Goal: Find specific page/section: Find specific page/section

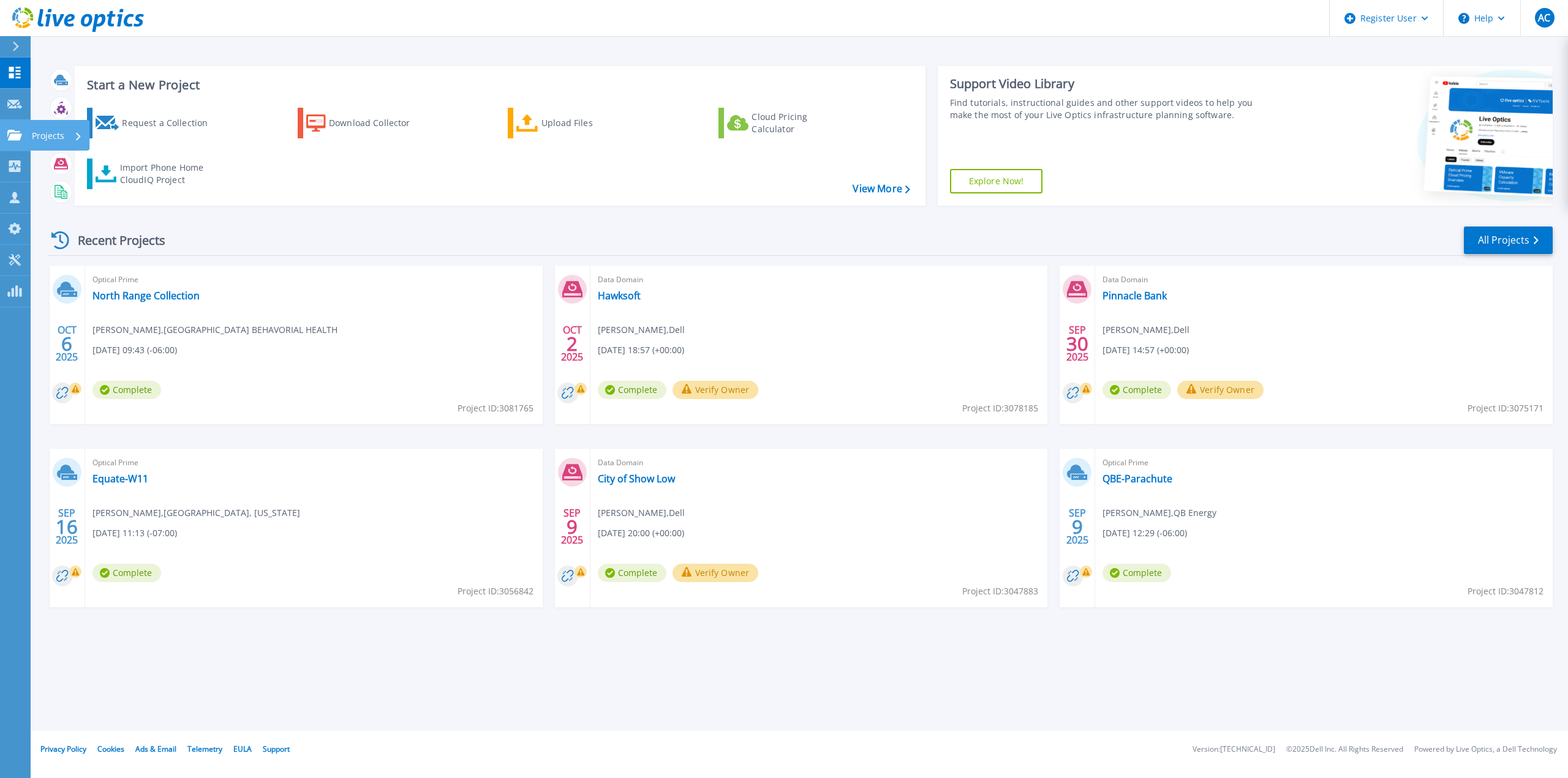
click at [14, 138] on icon at bounding box center [14, 135] width 14 height 10
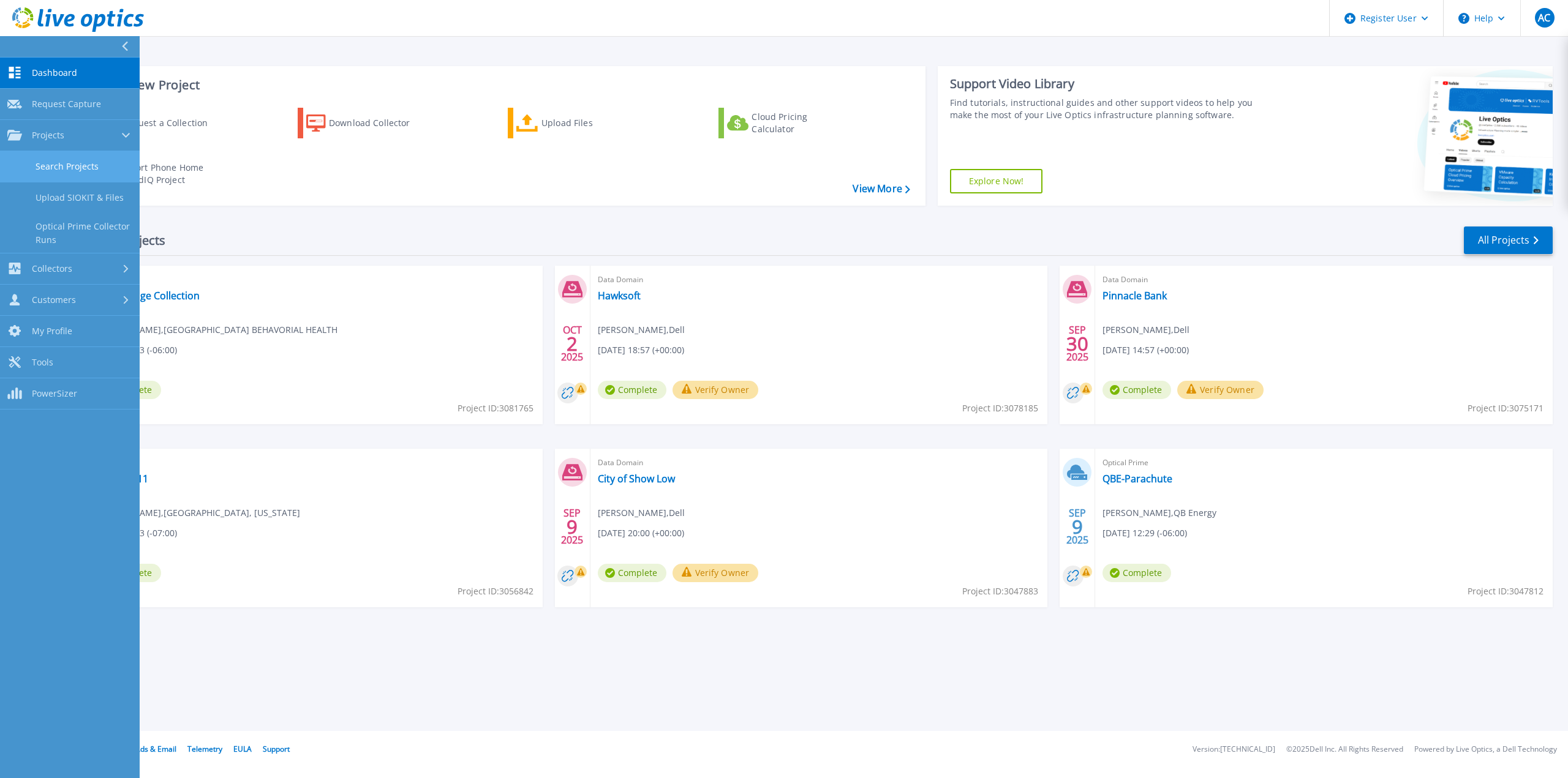
click at [36, 163] on link "Search Projects" at bounding box center [69, 166] width 139 height 31
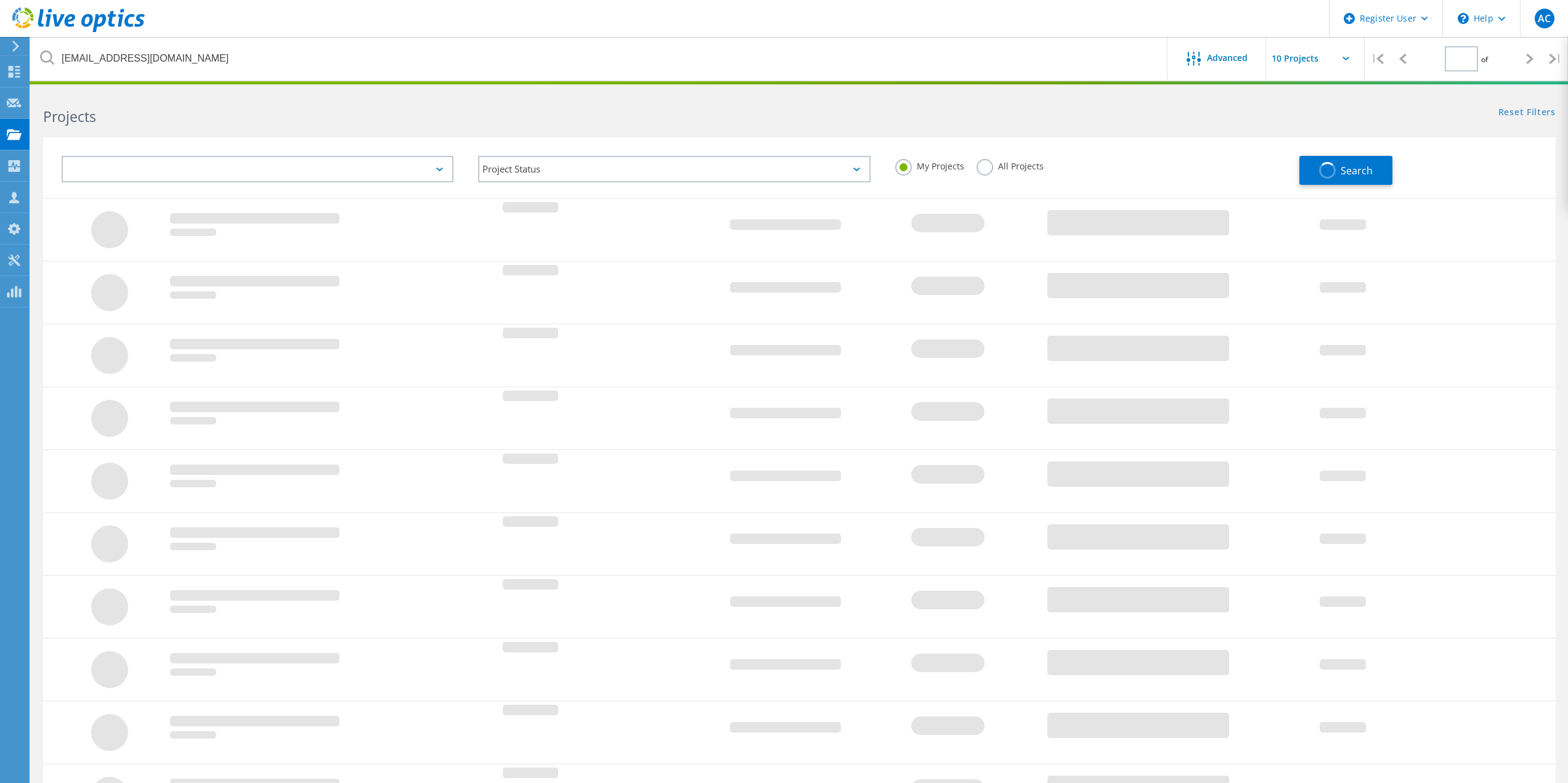
type input "1"
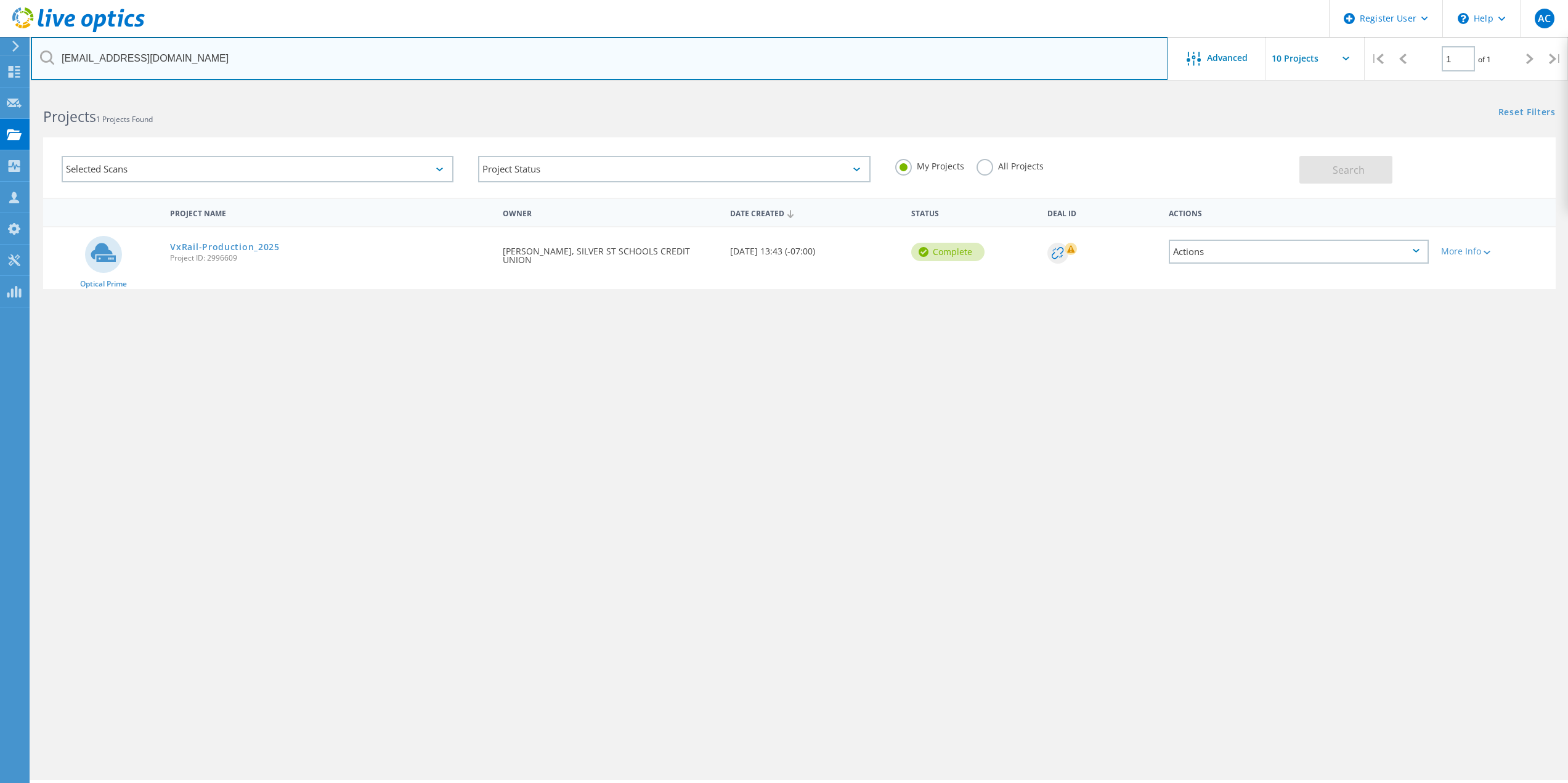
click at [337, 40] on input "gcasallo@silverstatecu.com" at bounding box center [599, 58] width 1138 height 43
click at [336, 40] on input "gcasallo@silverstatecu.com" at bounding box center [599, 58] width 1138 height 43
paste input "tpalmer@breckenridgegrandvacations"
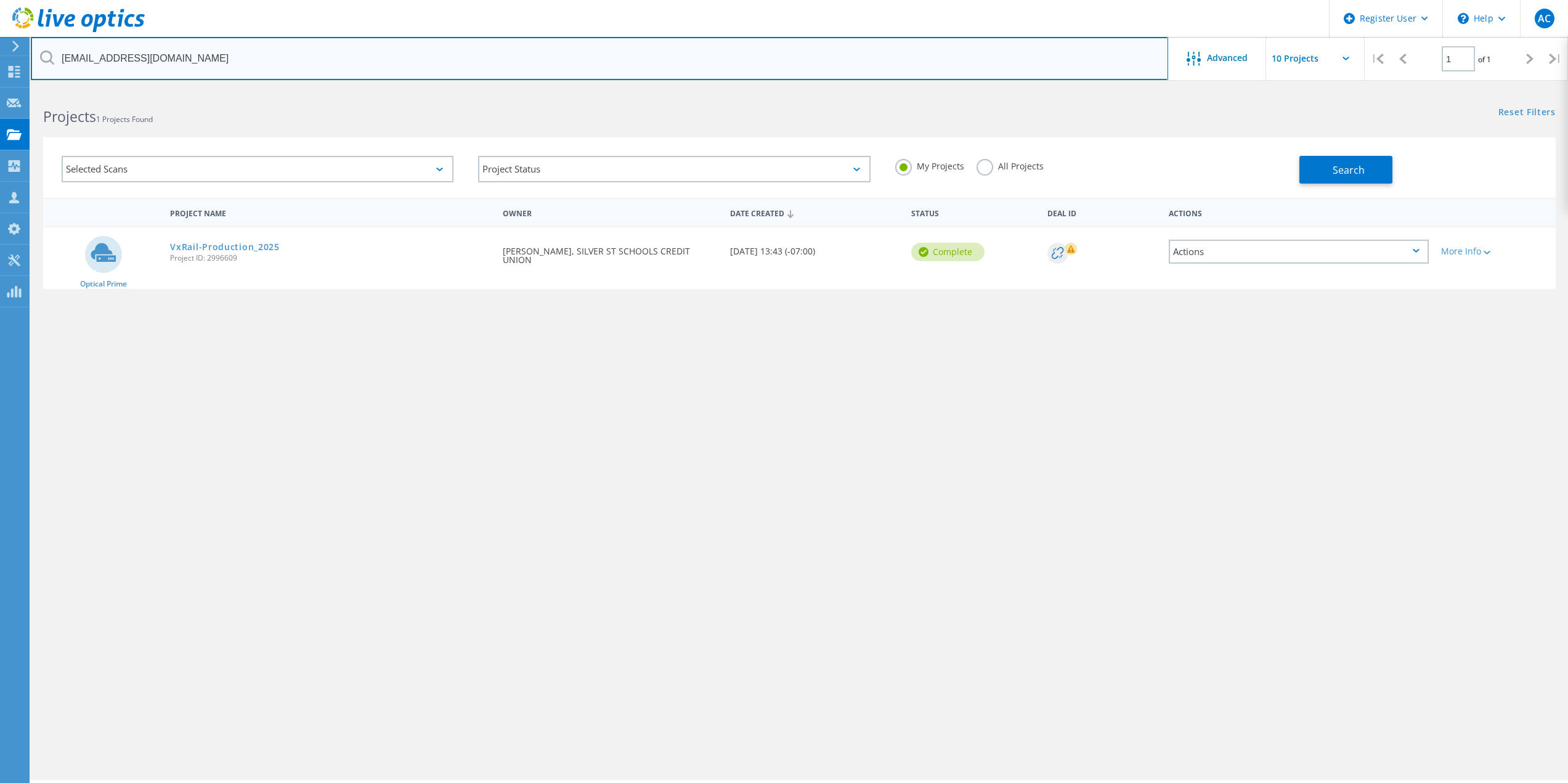
type input "[EMAIL_ADDRESS][DOMAIN_NAME]"
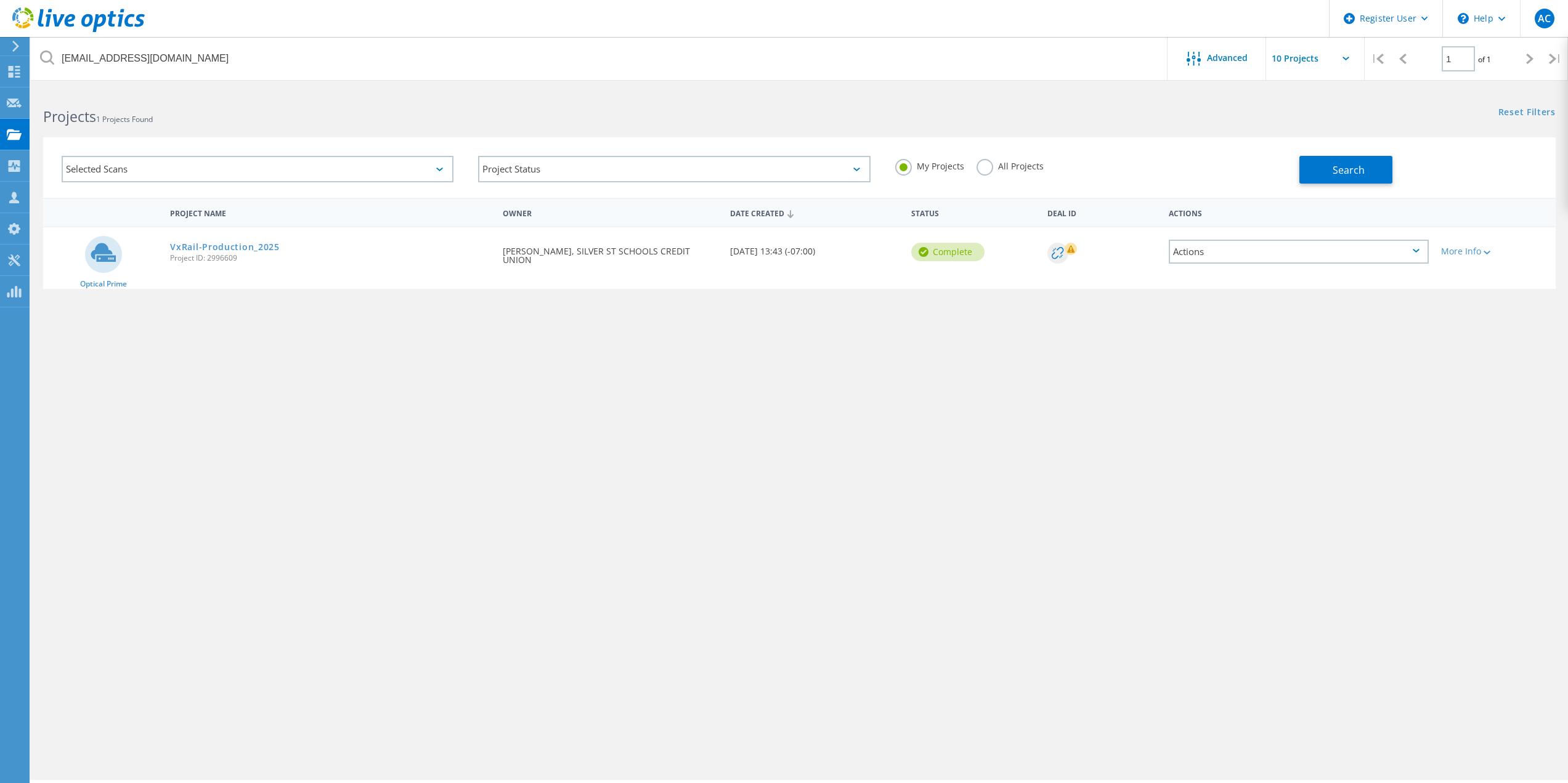
click at [979, 157] on div "My Projects All Projects" at bounding box center [1091, 166] width 417 height 46
click at [978, 161] on label "All Projects" at bounding box center [1010, 165] width 67 height 12
click at [0, 0] on input "All Projects" at bounding box center [0, 0] width 0 height 0
click at [1328, 165] on button "Search" at bounding box center [1346, 169] width 93 height 28
click at [662, 366] on div "Project Name Owner Date Created Status Deal Id Actions Optical Prime BGV Enviro…" at bounding box center [799, 358] width 1513 height 321
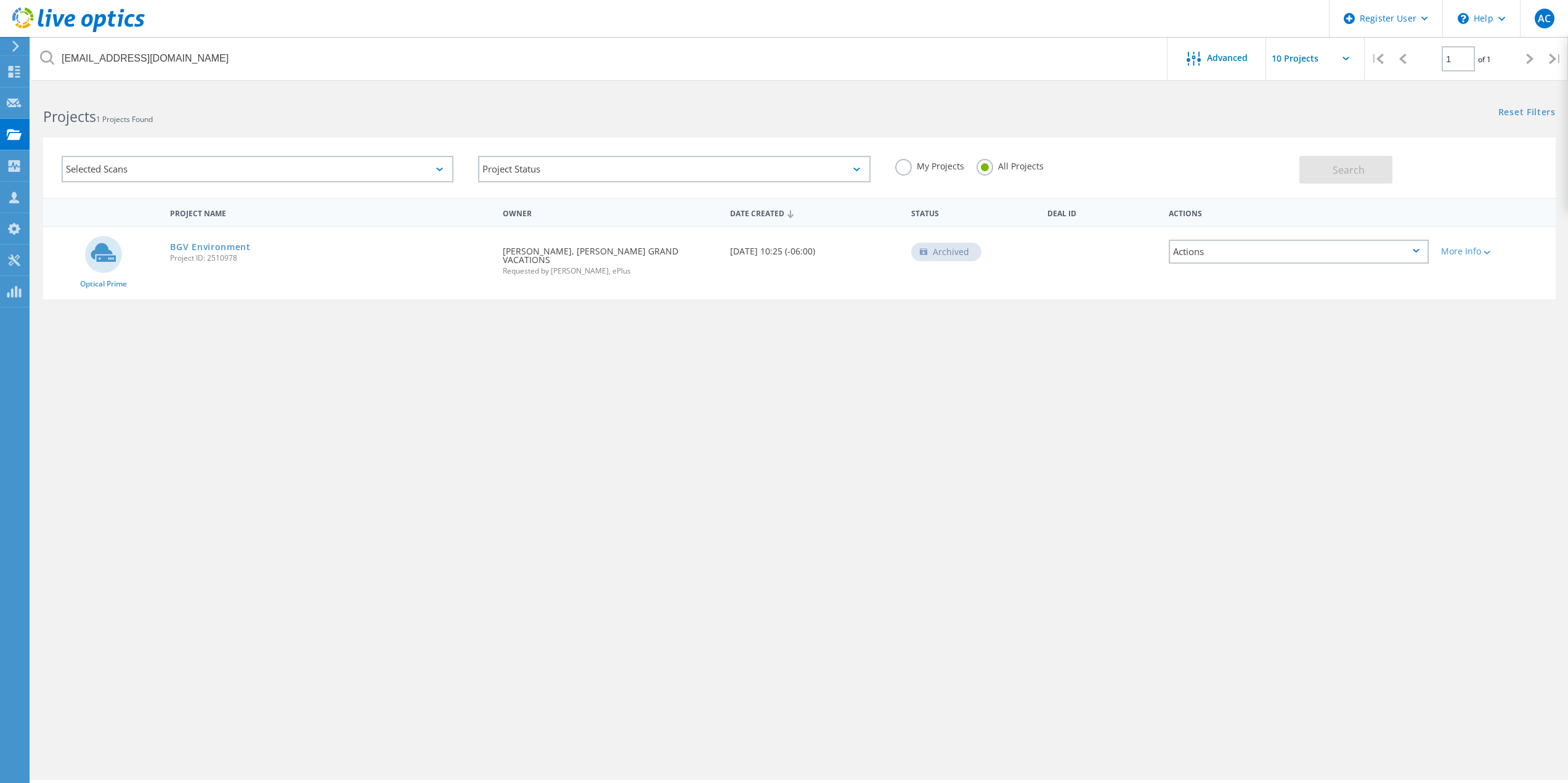
click at [232, 240] on div "BGV Environment Project ID: 2510978" at bounding box center [330, 251] width 333 height 47
click at [232, 243] on link "BGV Environment" at bounding box center [210, 247] width 81 height 9
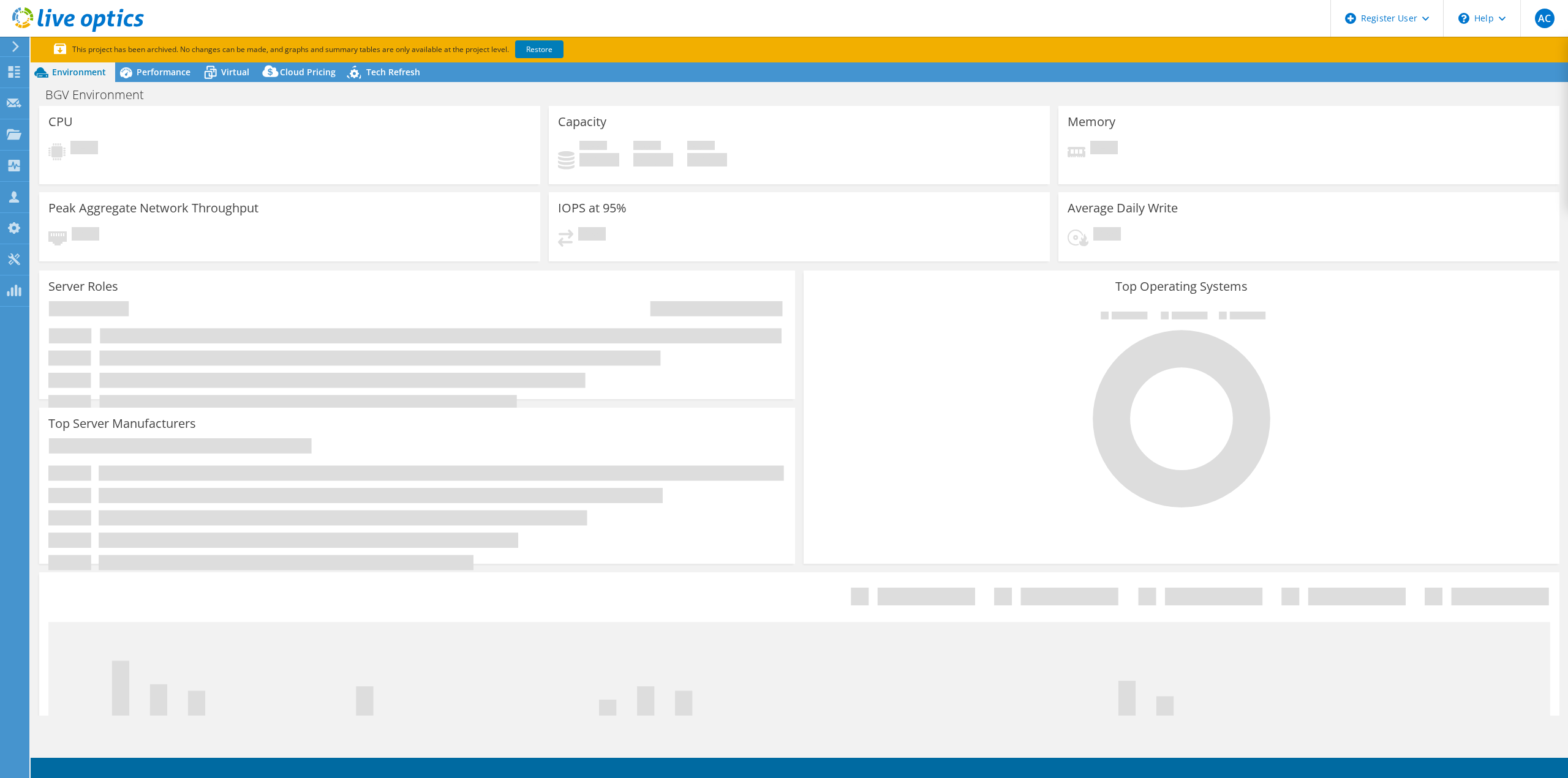
select select "USWest"
select select "USD"
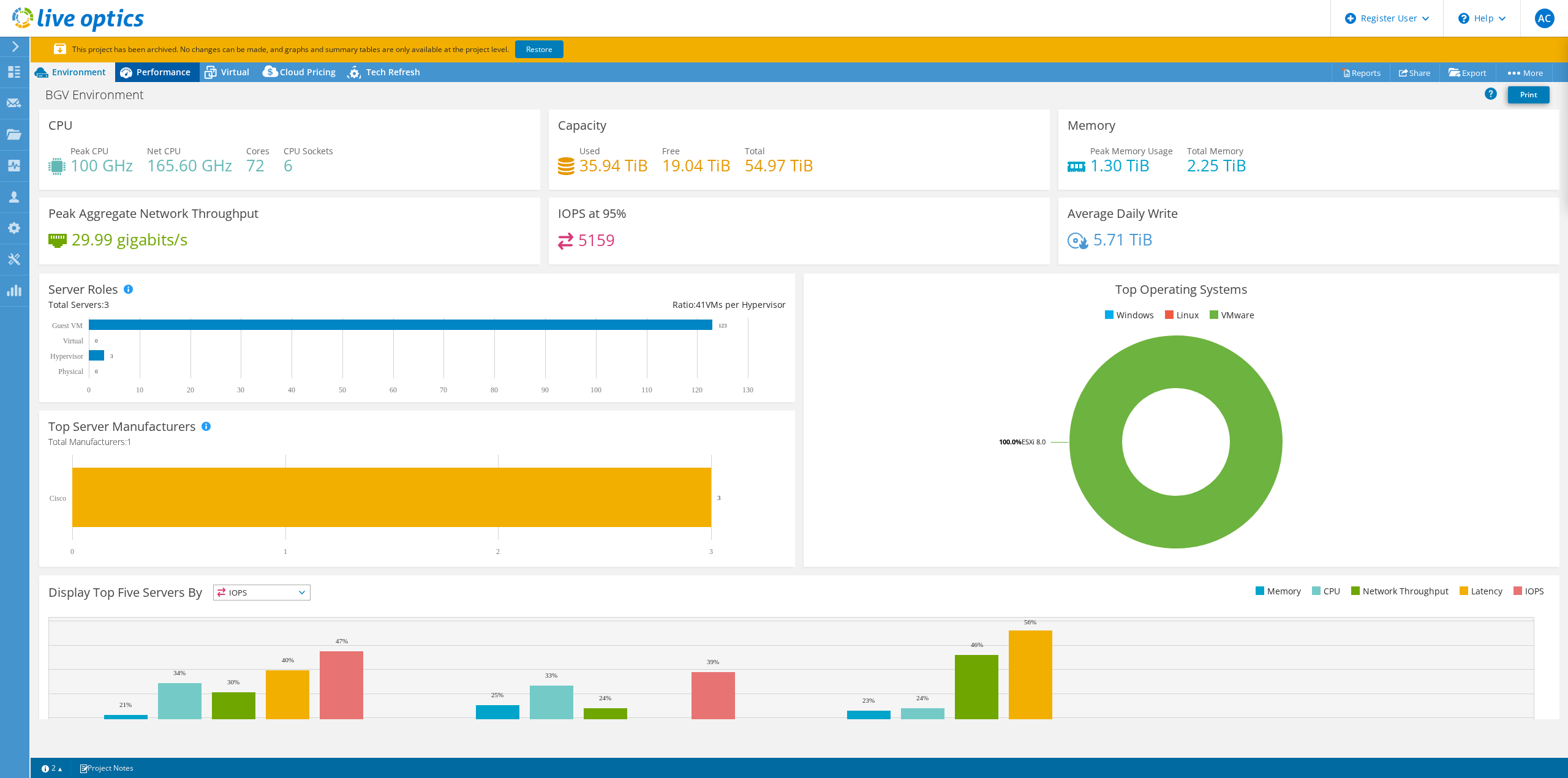
click at [176, 78] on div "Performance" at bounding box center [157, 72] width 85 height 20
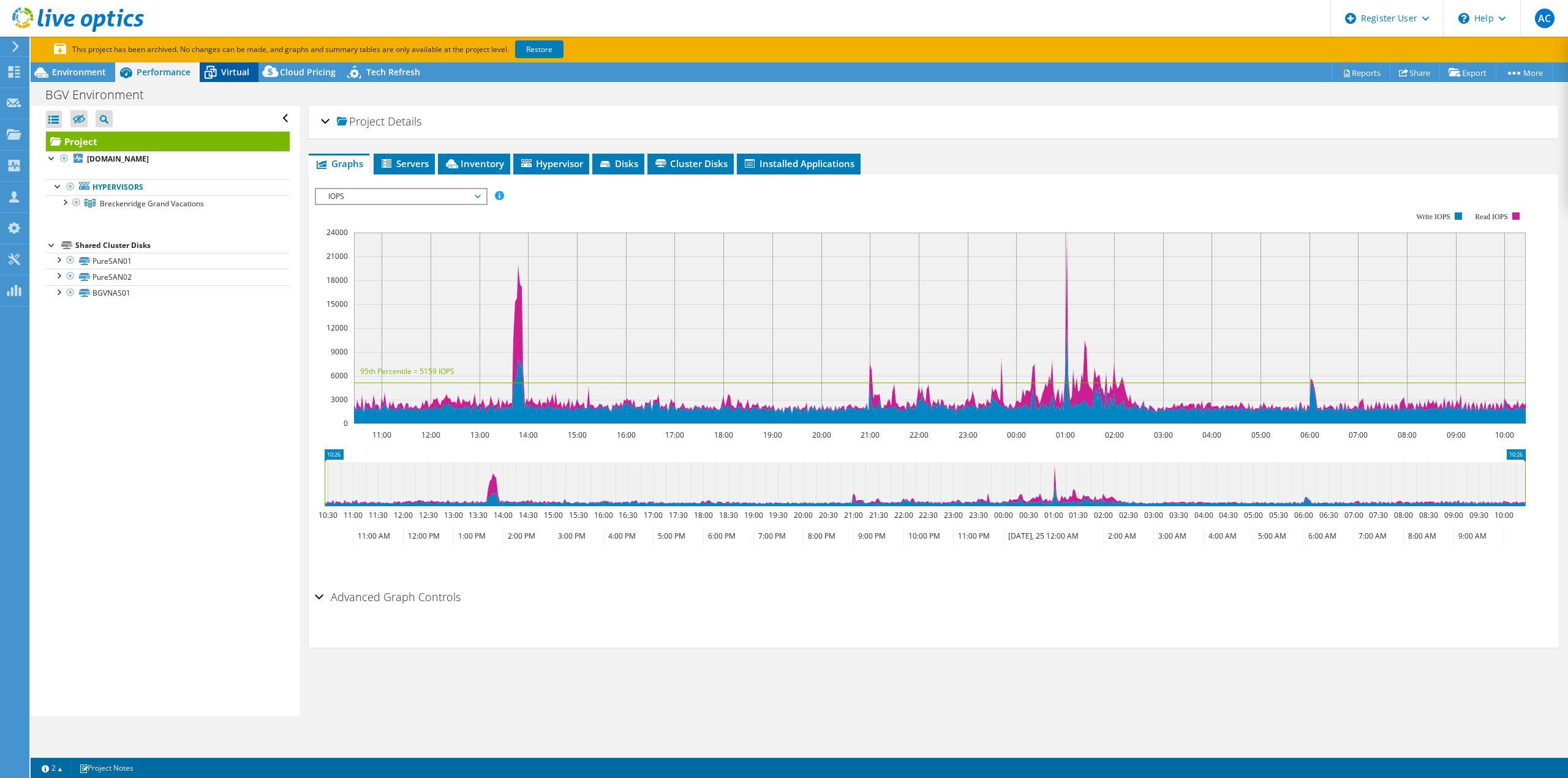
click at [221, 62] on div "Virtual" at bounding box center [228, 72] width 59 height 20
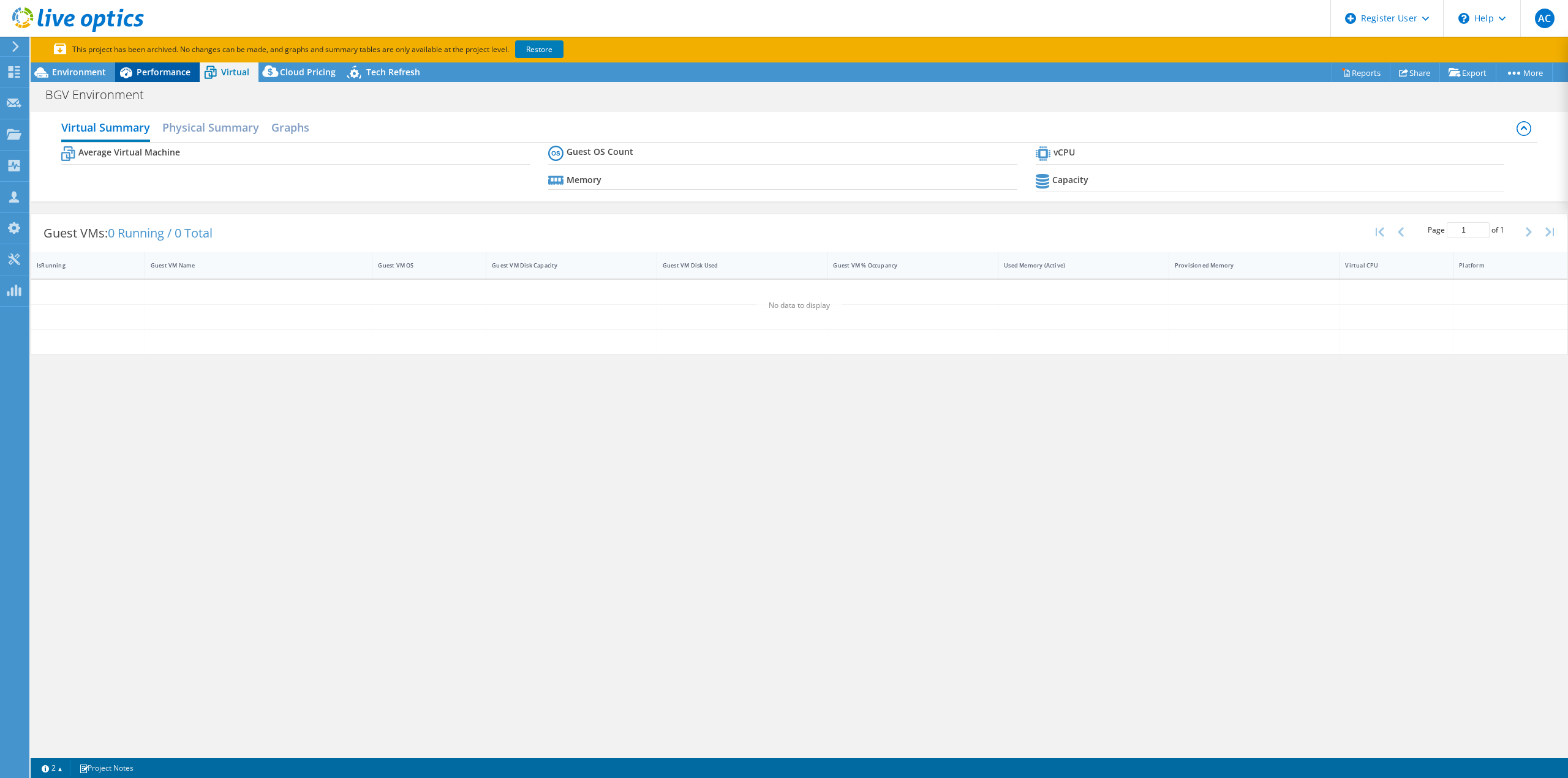
click at [154, 67] on span "Performance" at bounding box center [163, 72] width 54 height 12
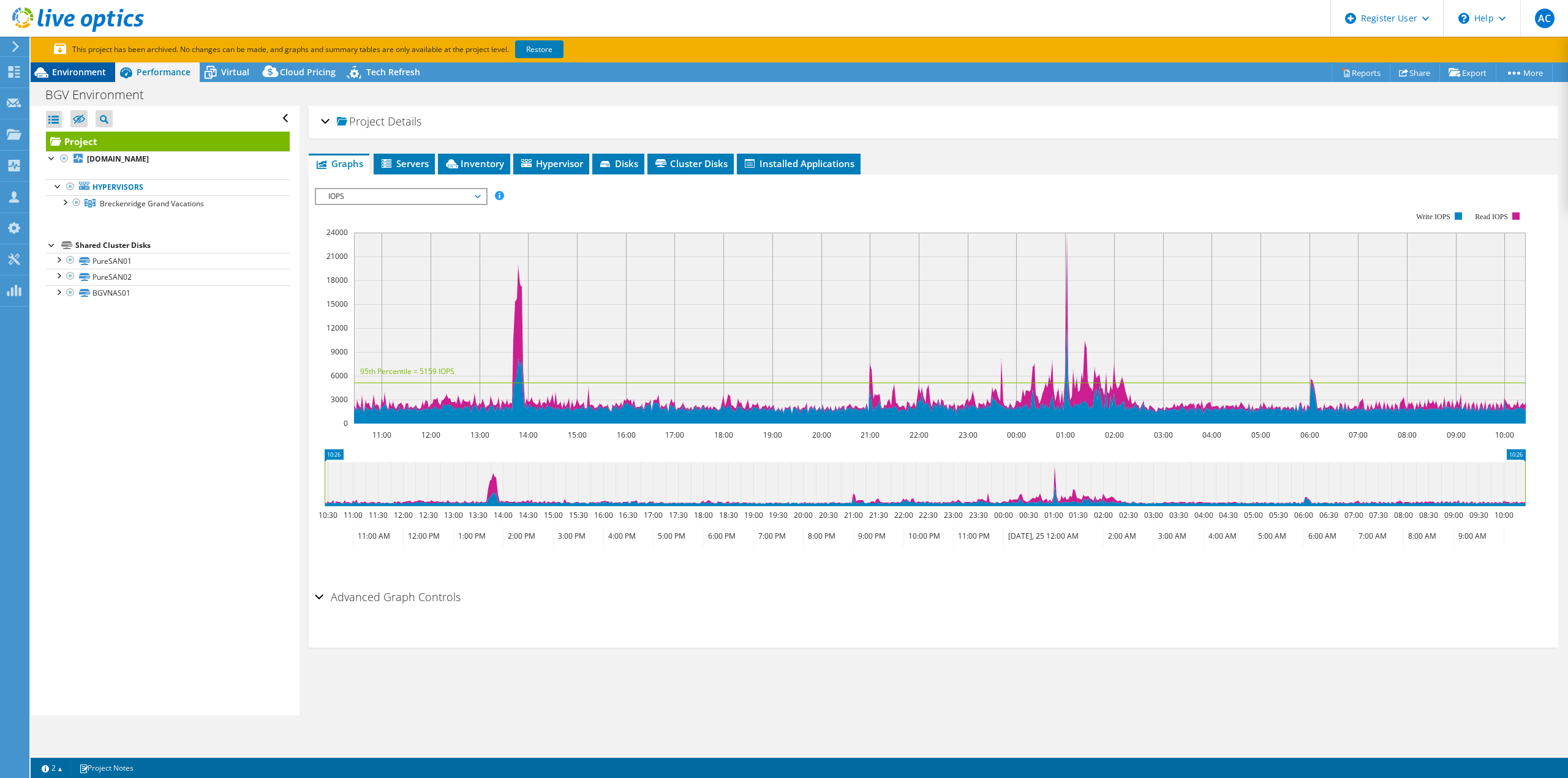
click at [78, 65] on div "Environment" at bounding box center [72, 72] width 85 height 20
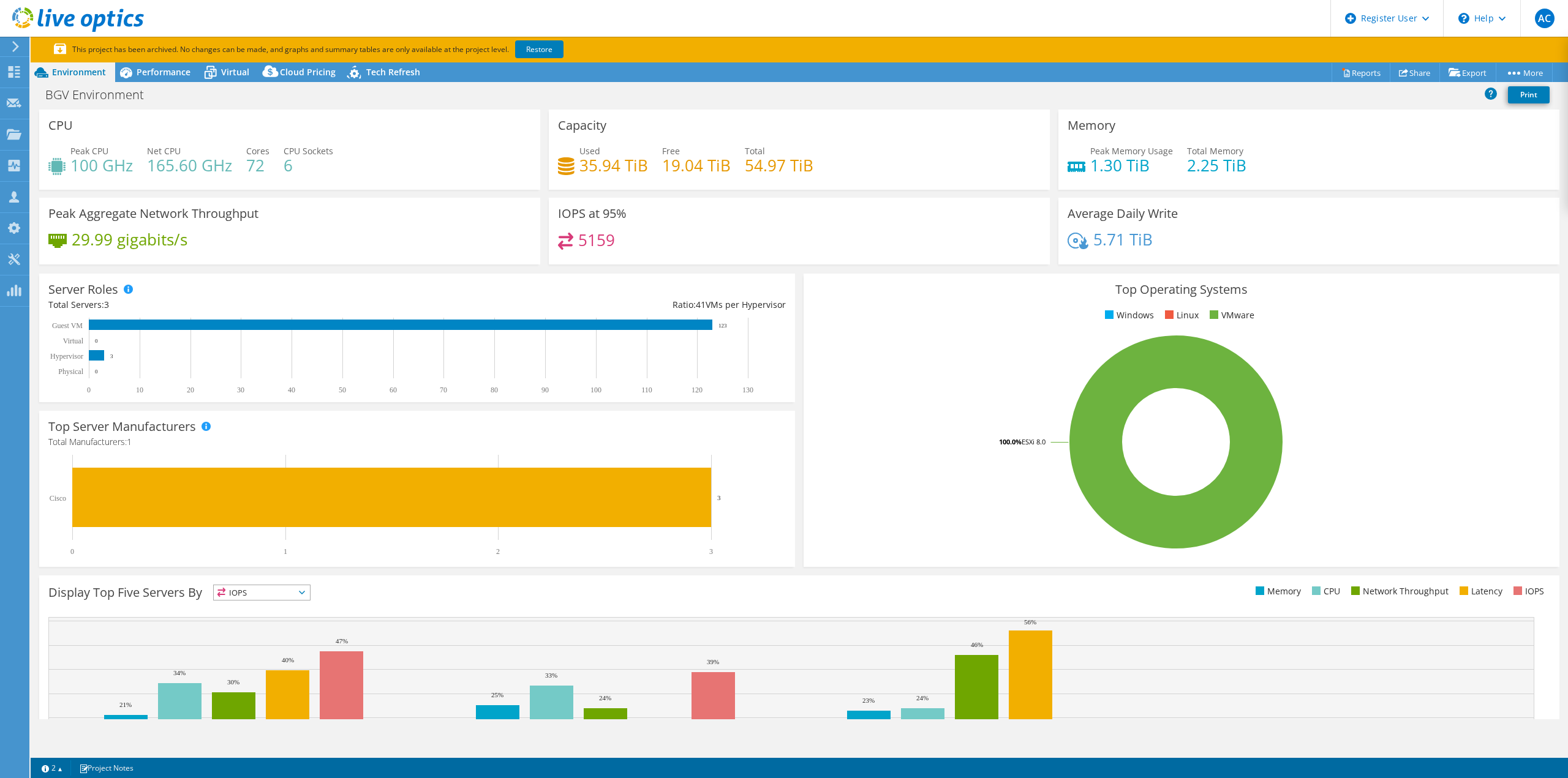
click at [874, 72] on div "Project Actions Project Actions Reports Share Export vSAN ReadyNode Sizer" at bounding box center [798, 72] width 1537 height 20
